Goal: Register for event/course

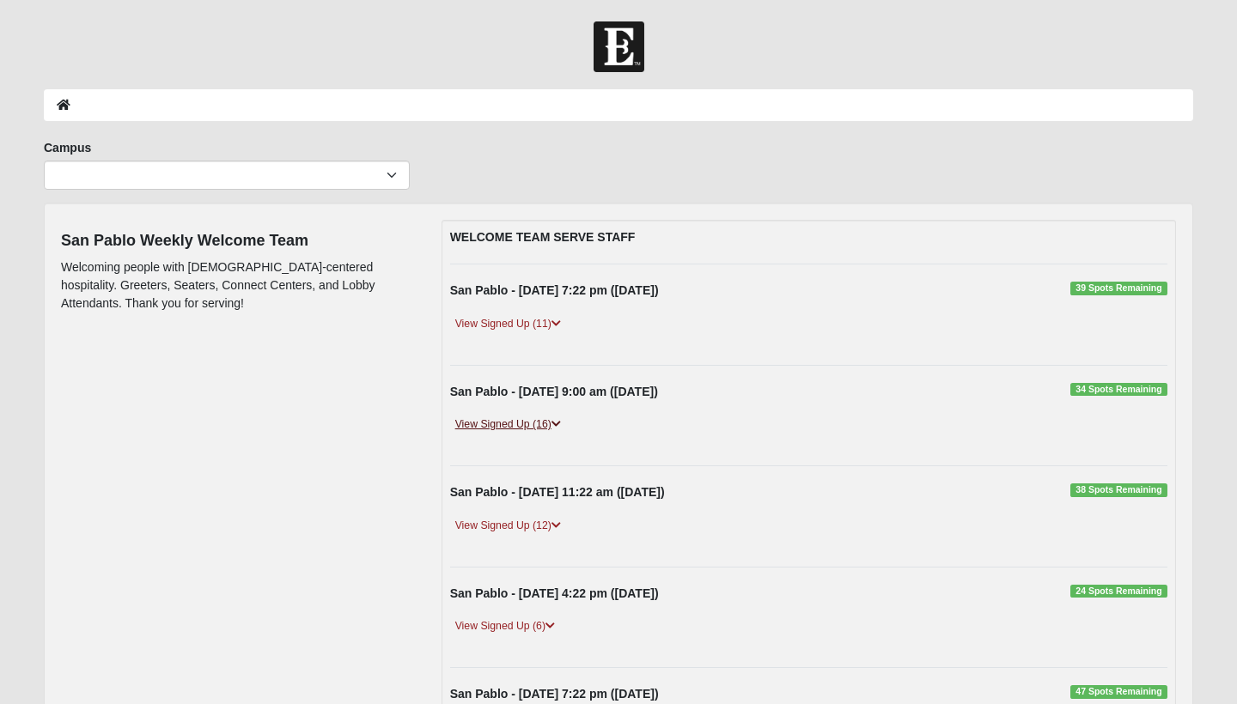
click at [479, 420] on link "View Signed Up (16)" at bounding box center [508, 425] width 116 height 18
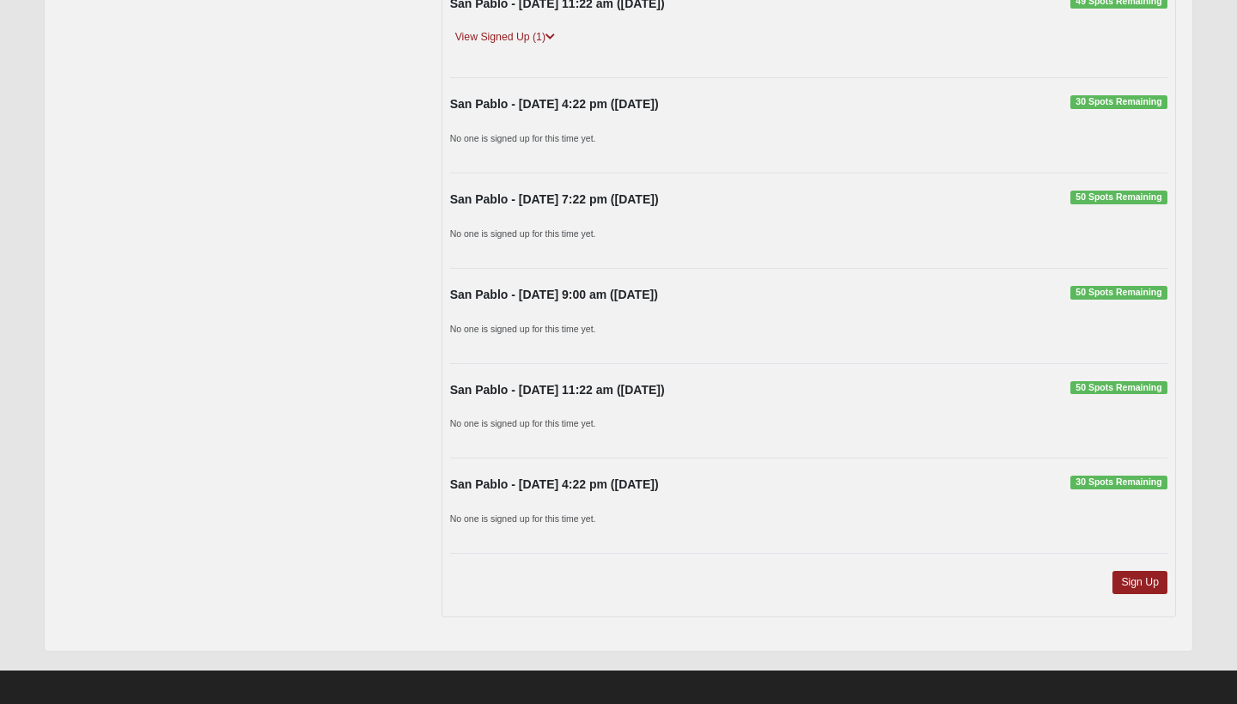
scroll to position [1602, 0]
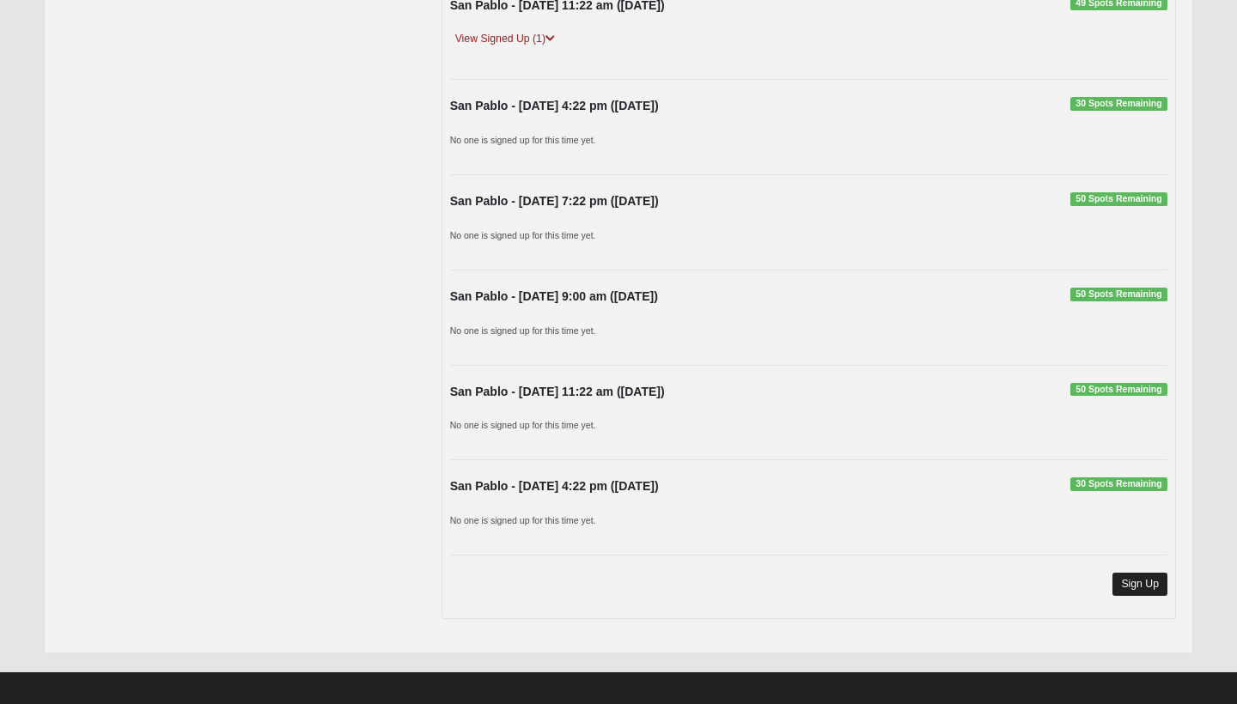
click at [1142, 576] on link "Sign Up" at bounding box center [1139, 584] width 55 height 23
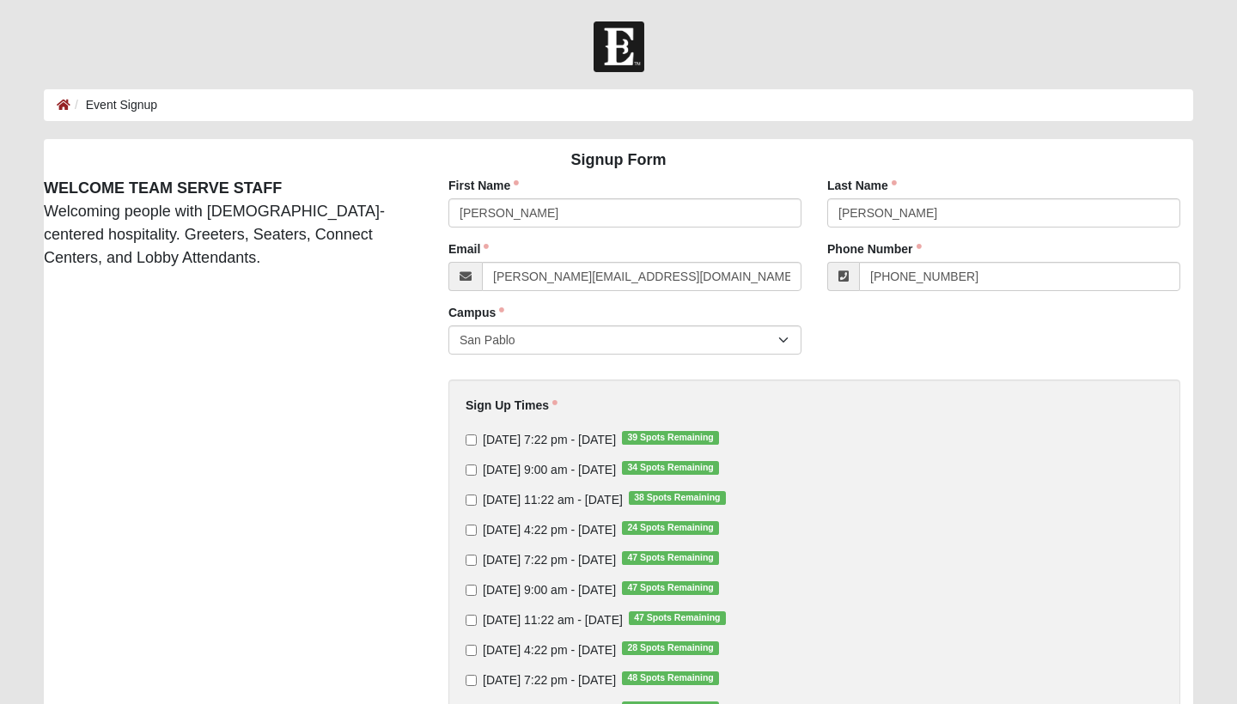
click at [474, 467] on input "Sunday 9:00 am - Oct 12 2025 34 Spots Remaining" at bounding box center [471, 470] width 11 height 11
checkbox input "true"
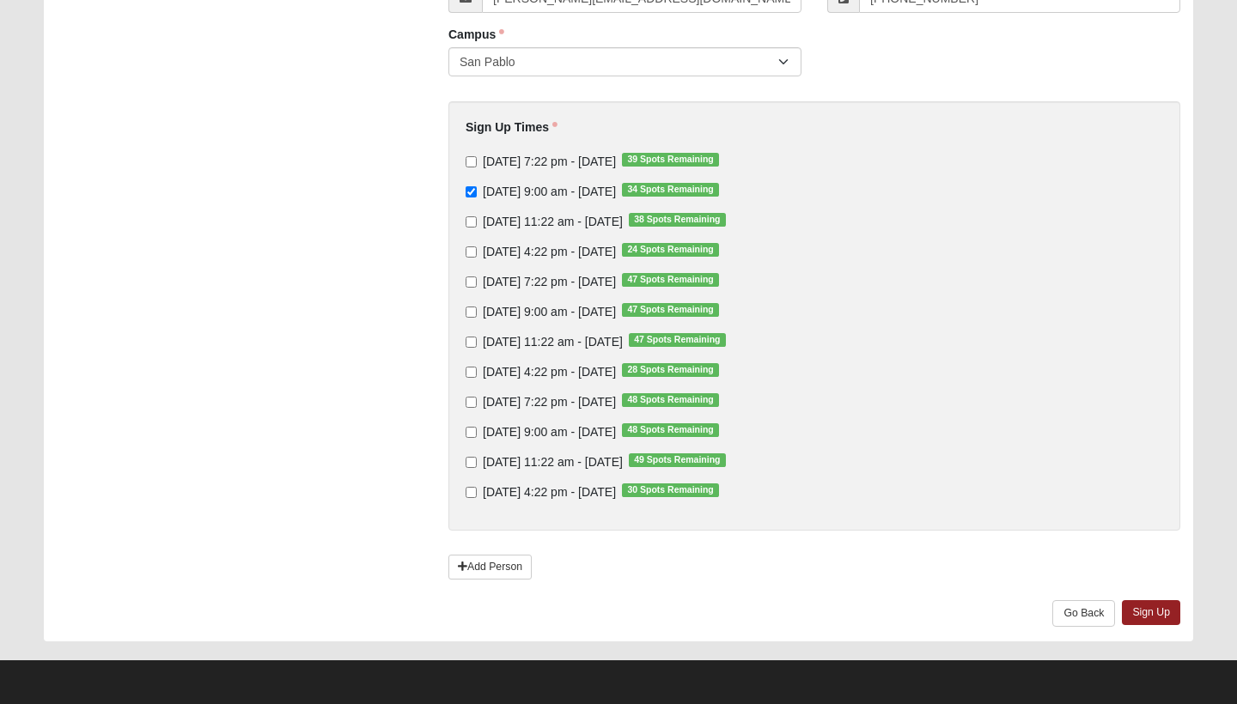
scroll to position [277, 0]
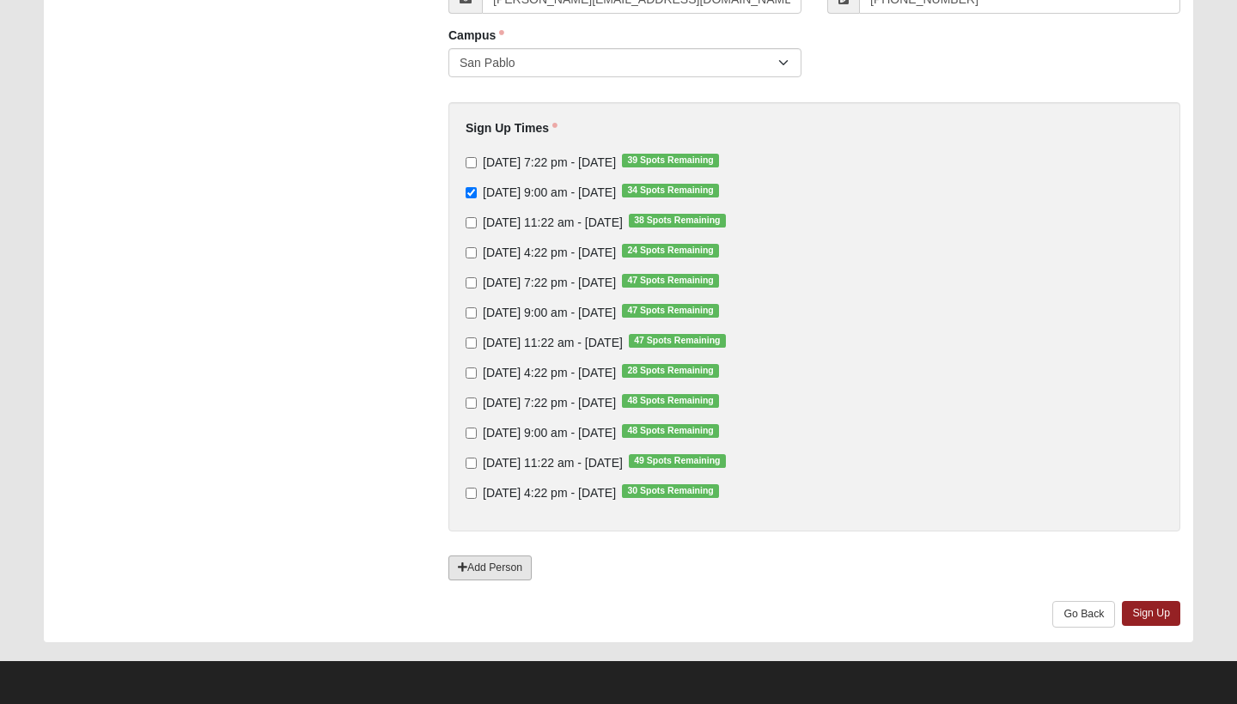
click at [497, 556] on link "Add Person" at bounding box center [489, 568] width 83 height 25
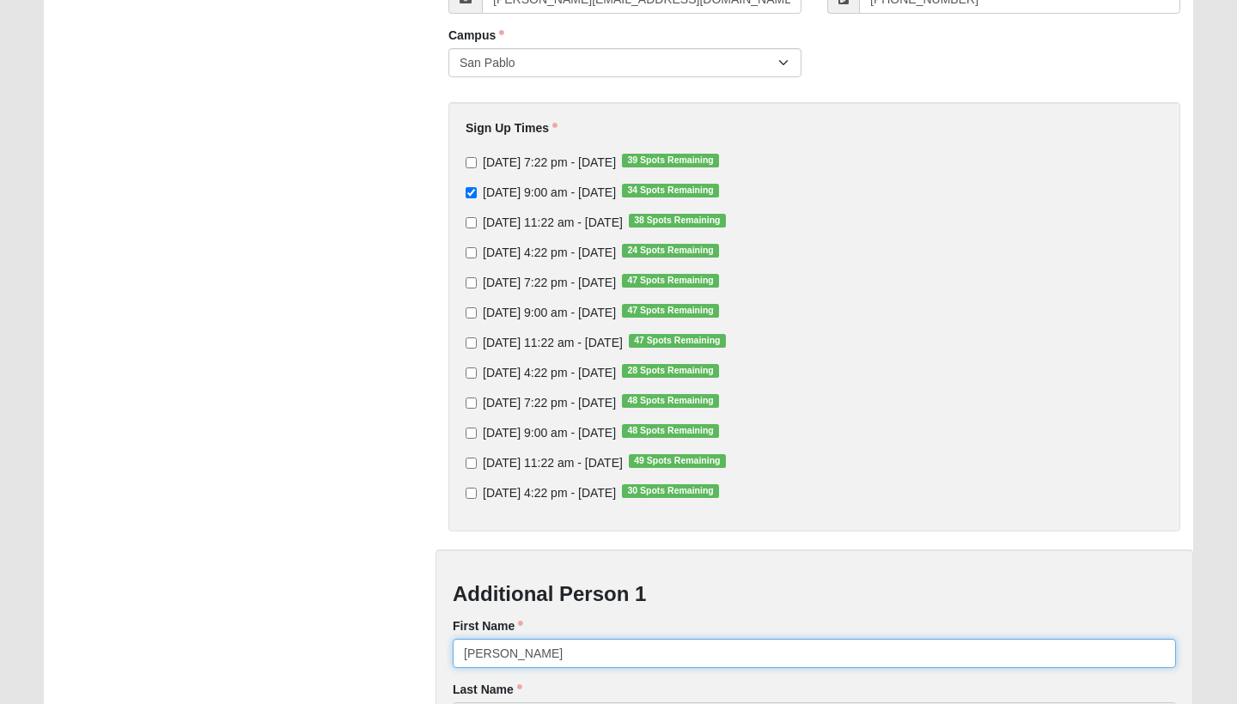
type input "Barbar"
type input "Barbara"
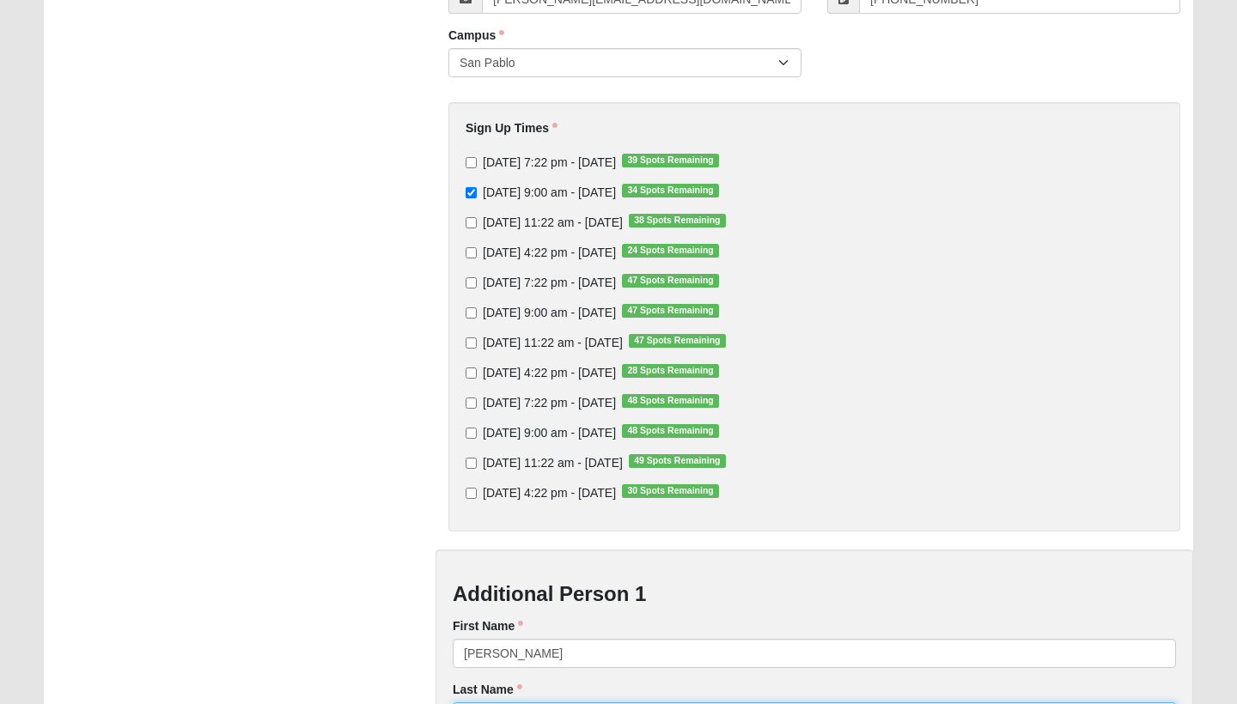
type input "Nalley"
type input "jeff.nalley757@gmail.com"
type input "(678) 642-3406"
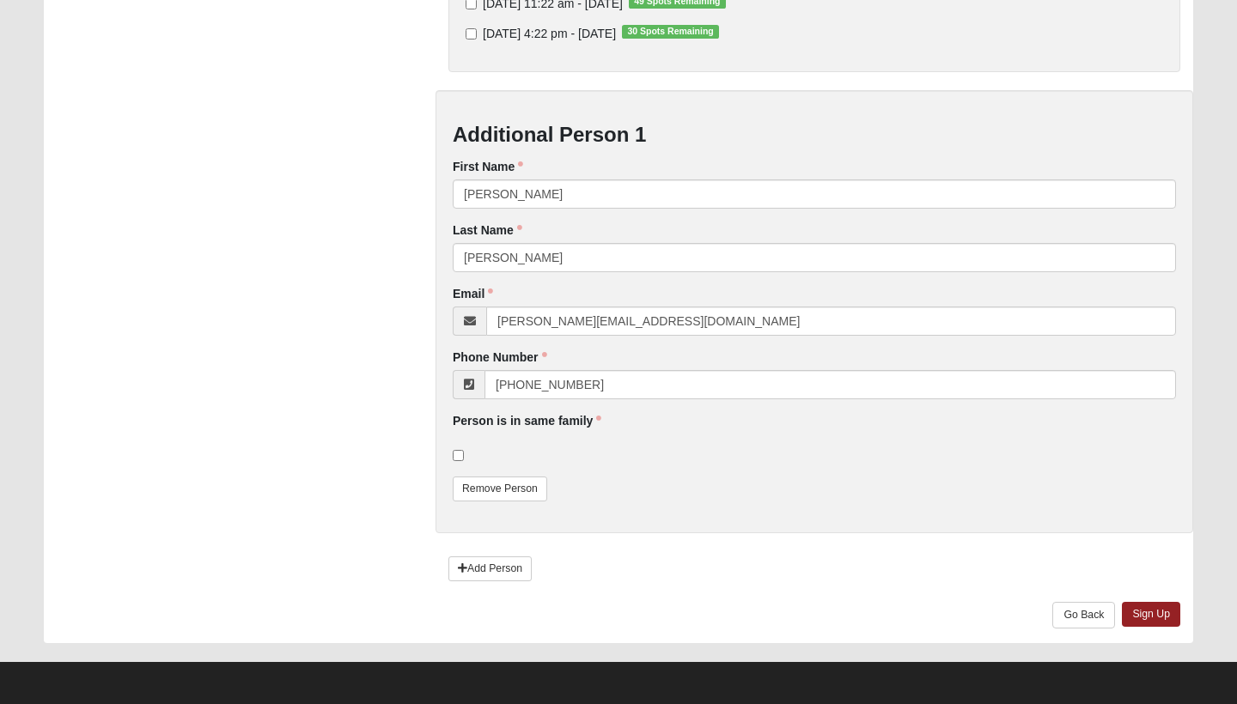
scroll to position [736, 0]
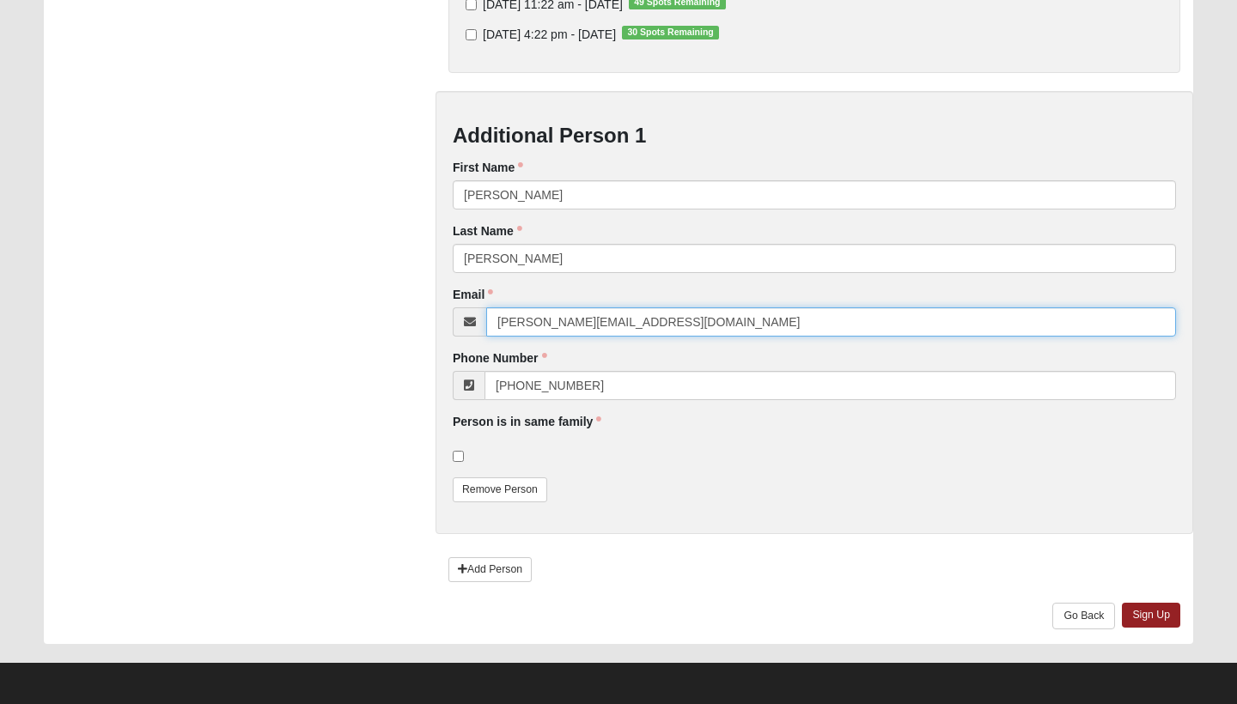
click at [564, 320] on input "jeff.nalley757@gmail.com" at bounding box center [831, 321] width 690 height 29
type input "barbara.nalley@gmail.com"
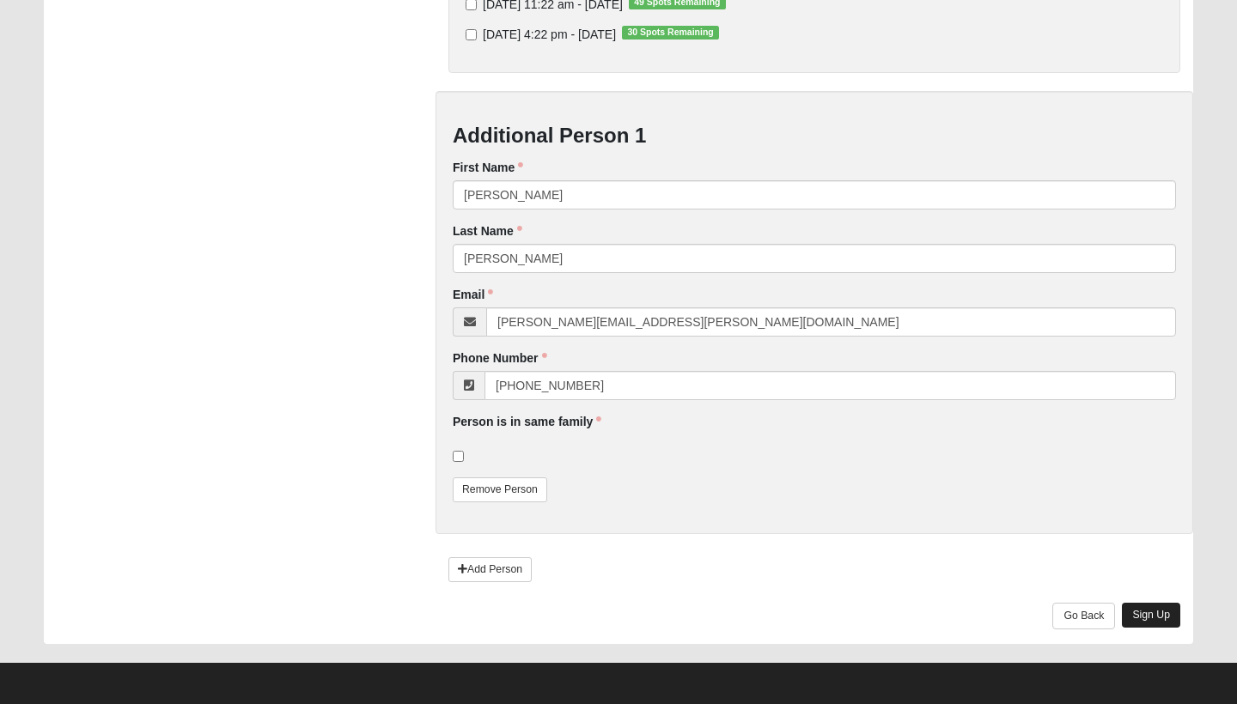
click at [1149, 608] on link "Sign Up" at bounding box center [1151, 615] width 58 height 25
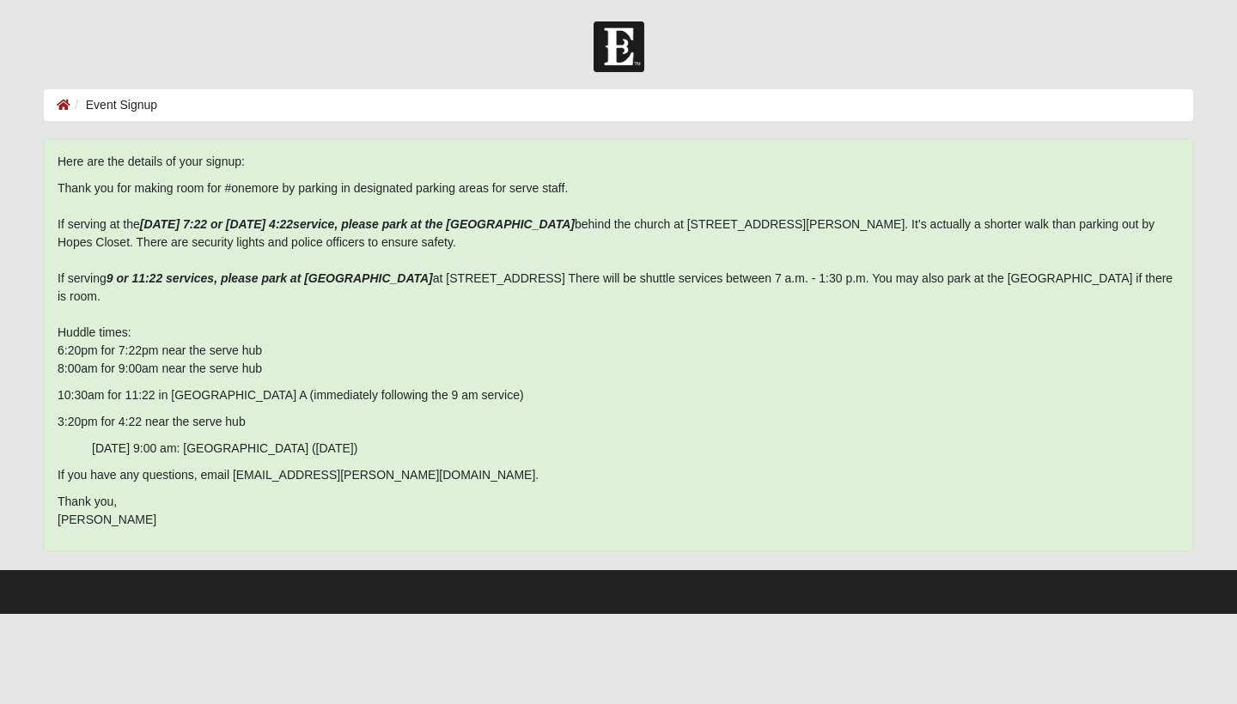
scroll to position [0, 0]
